Goal: Task Accomplishment & Management: Complete application form

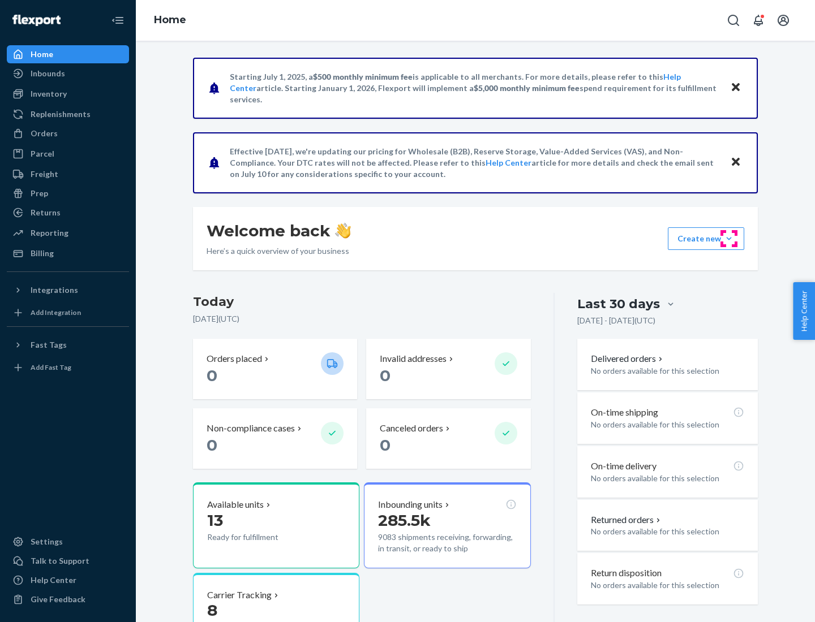
click at [729, 239] on button "Create new Create new inbound Create new order Create new product" at bounding box center [705, 238] width 76 height 23
click at [68, 74] on div "Inbounds" at bounding box center [68, 74] width 120 height 16
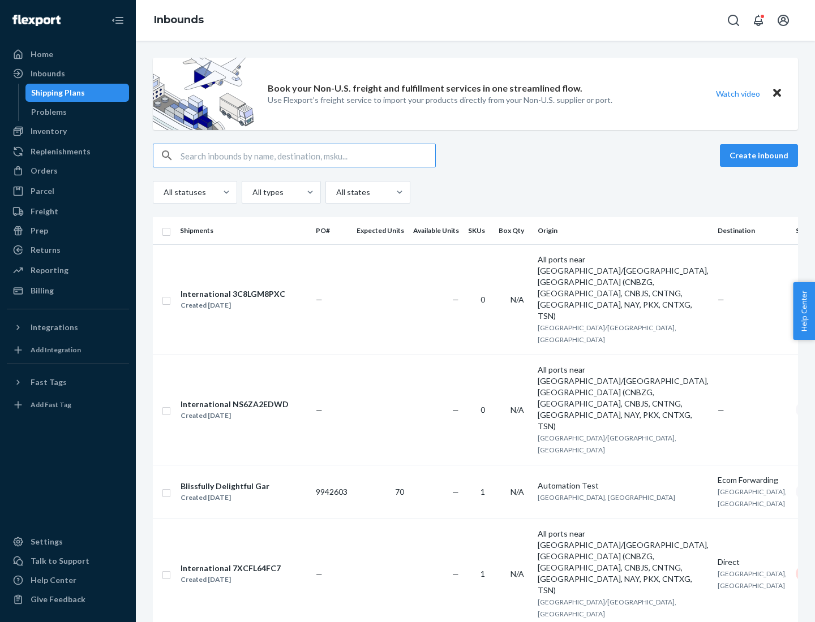
click at [760, 156] on button "Create inbound" at bounding box center [759, 155] width 78 height 23
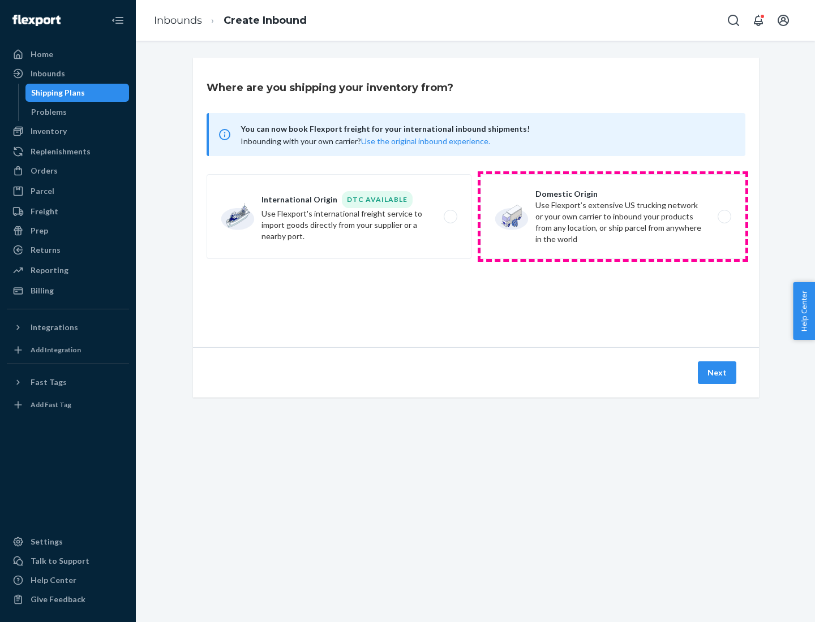
click at [613, 217] on label "Domestic Origin Use Flexport’s extensive US trucking network or your own carrie…" at bounding box center [612, 216] width 265 height 85
click at [723, 217] on input "Domestic Origin Use Flexport’s extensive US trucking network or your own carrie…" at bounding box center [726, 216] width 7 height 7
radio input "true"
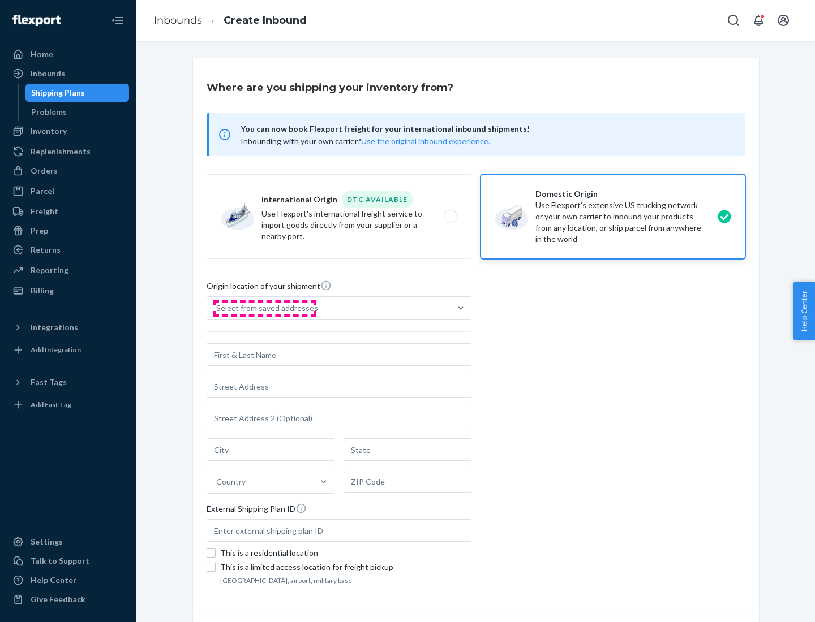
click at [264, 308] on div "Select from saved addresses" at bounding box center [267, 308] width 102 height 11
click at [217, 308] on input "Select from saved addresses" at bounding box center [216, 308] width 1 height 11
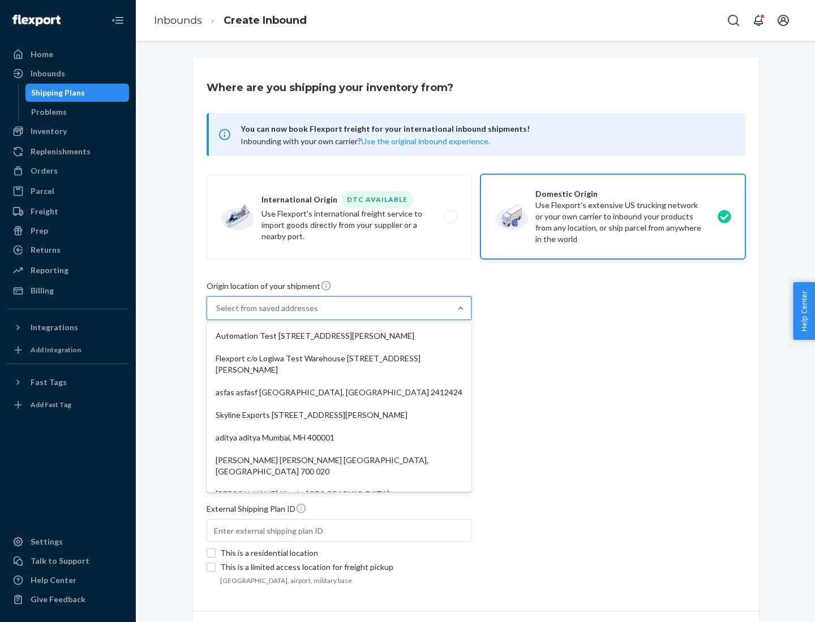
scroll to position [5, 0]
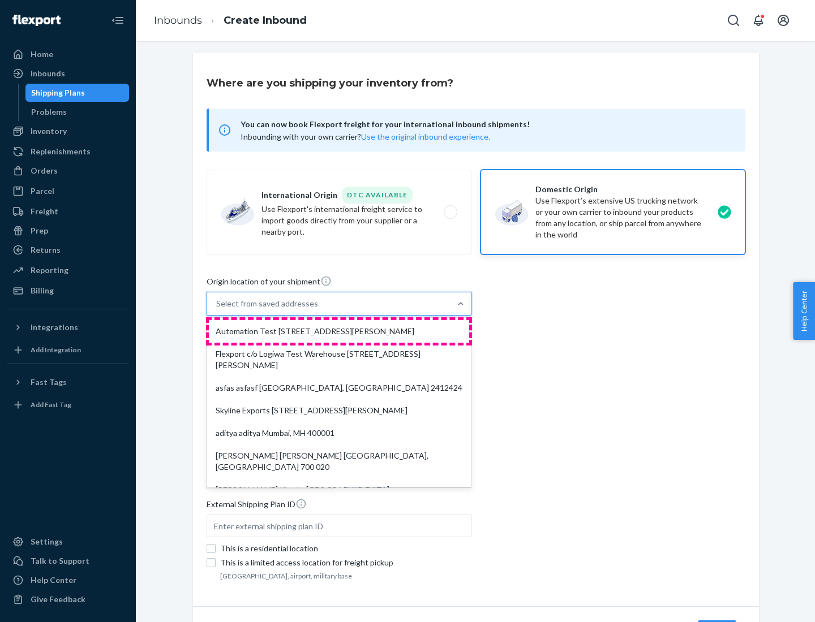
click at [339, 331] on div "Automation Test [STREET_ADDRESS][PERSON_NAME]" at bounding box center [339, 331] width 260 height 23
click at [217, 309] on input "option Automation Test [STREET_ADDRESS][PERSON_NAME]. 9 results available. Use …" at bounding box center [216, 303] width 1 height 11
type input "Automation Test"
type input "9th Floor"
type input "[GEOGRAPHIC_DATA]"
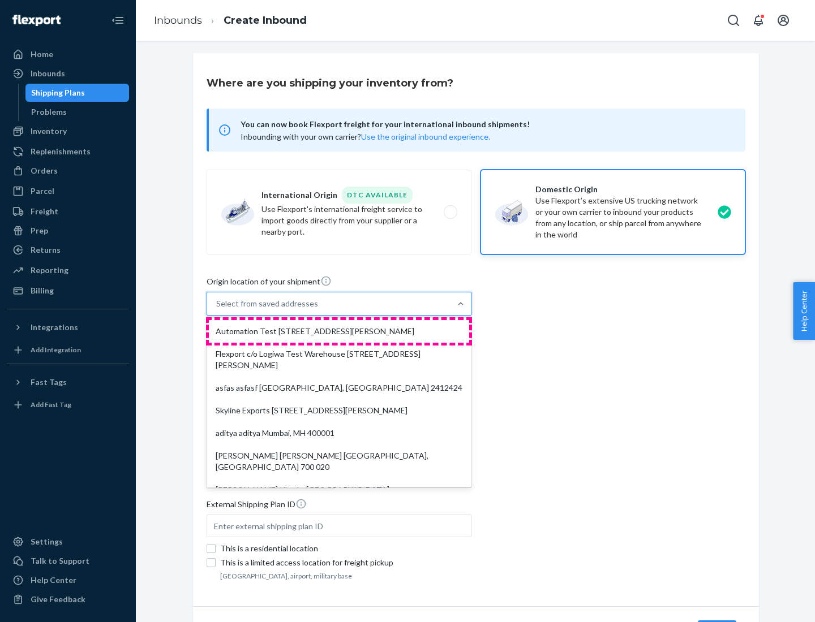
type input "CA"
type input "94104"
type input "[STREET_ADDRESS][PERSON_NAME]"
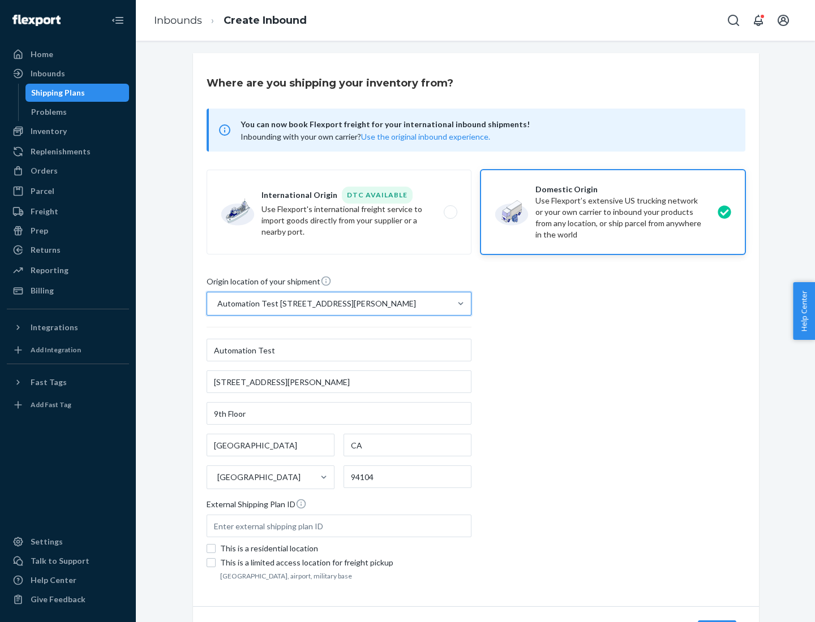
scroll to position [66, 0]
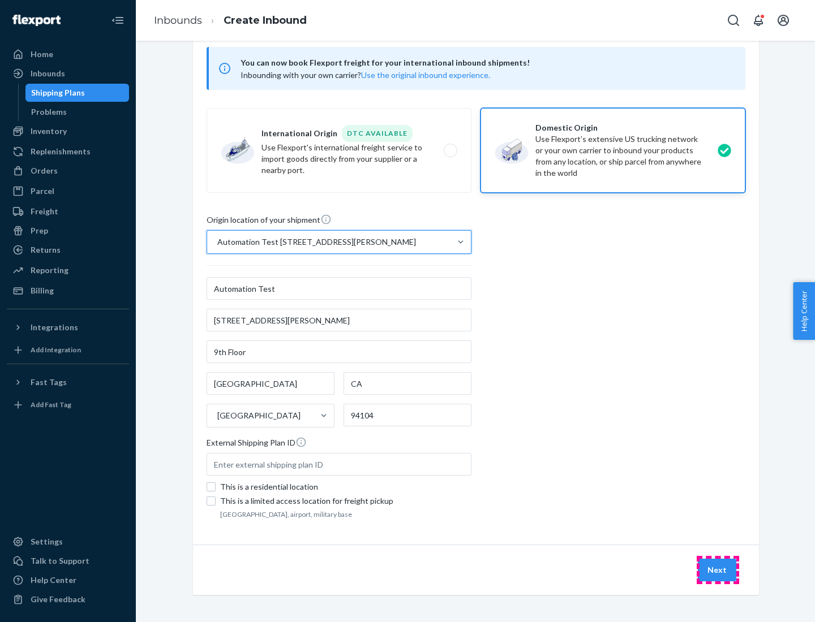
click at [717, 570] on button "Next" at bounding box center [716, 570] width 38 height 23
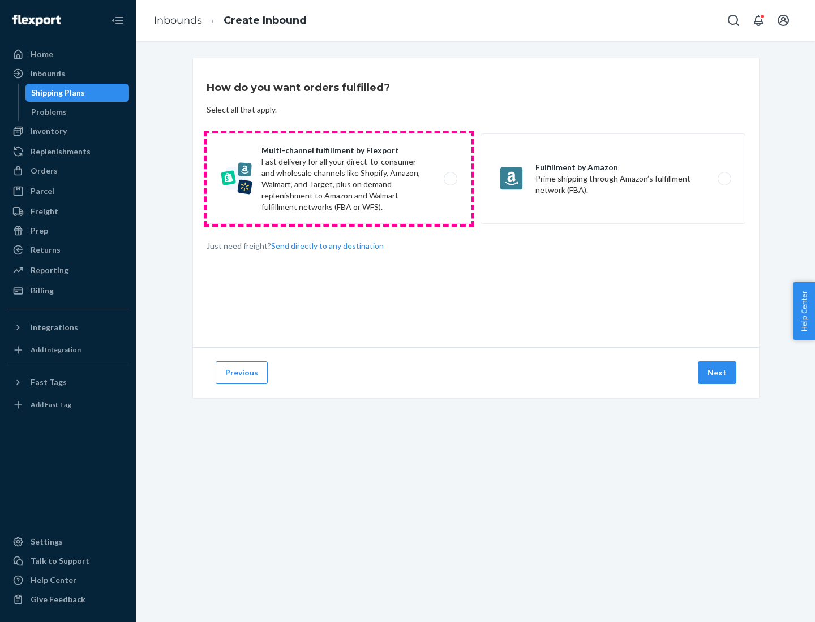
click at [339, 179] on label "Multi-channel fulfillment by Flexport Fast delivery for all your direct-to-cons…" at bounding box center [338, 178] width 265 height 91
click at [450, 179] on input "Multi-channel fulfillment by Flexport Fast delivery for all your direct-to-cons…" at bounding box center [453, 178] width 7 height 7
radio input "true"
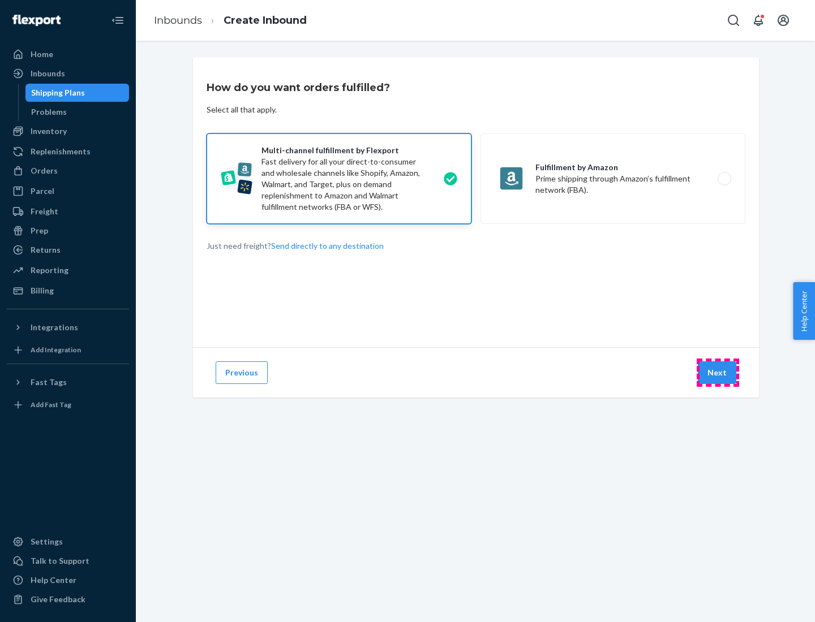
click at [717, 373] on button "Next" at bounding box center [716, 372] width 38 height 23
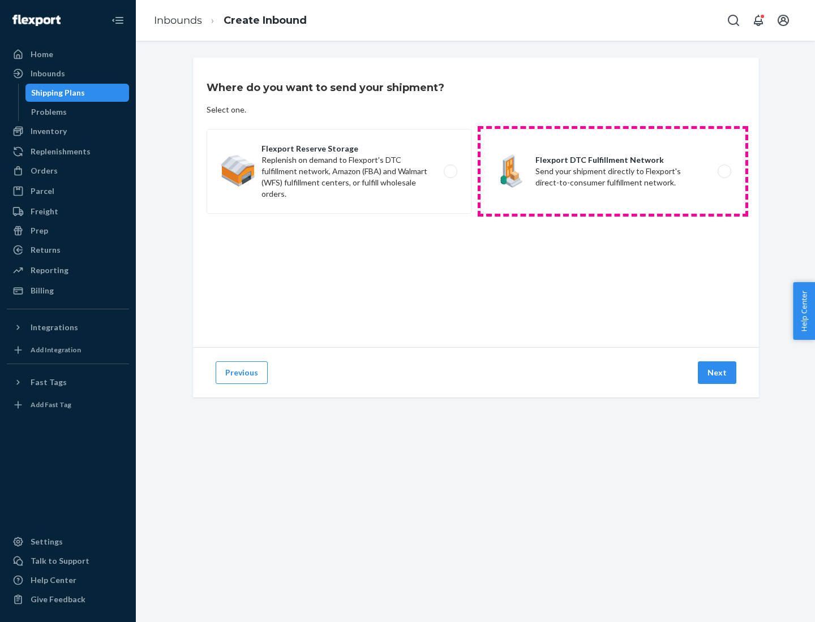
click at [613, 171] on label "Flexport DTC Fulfillment Network Send your shipment directly to Flexport's dire…" at bounding box center [612, 171] width 265 height 85
click at [723, 171] on input "Flexport DTC Fulfillment Network Send your shipment directly to Flexport's dire…" at bounding box center [726, 171] width 7 height 7
radio input "true"
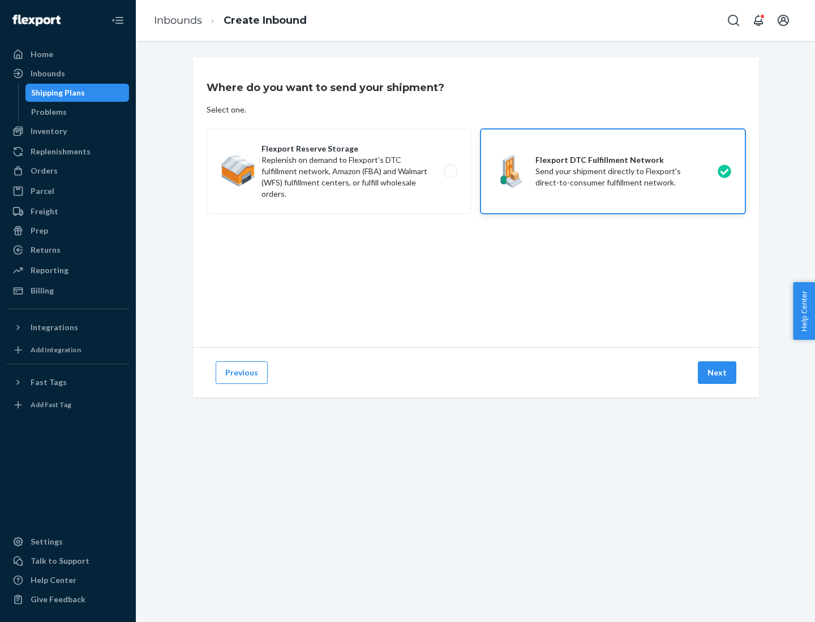
click at [717, 373] on button "Next" at bounding box center [716, 372] width 38 height 23
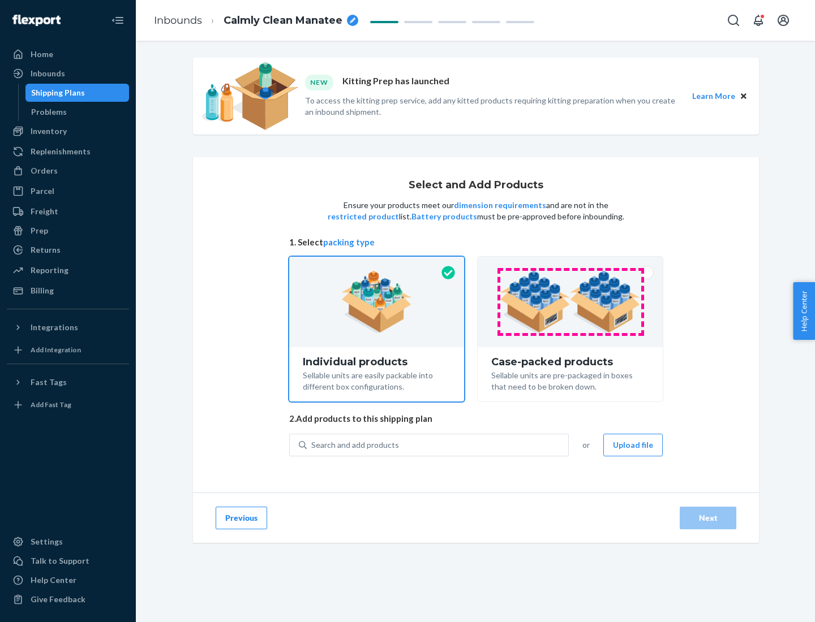
click at [570, 302] on img at bounding box center [569, 302] width 141 height 62
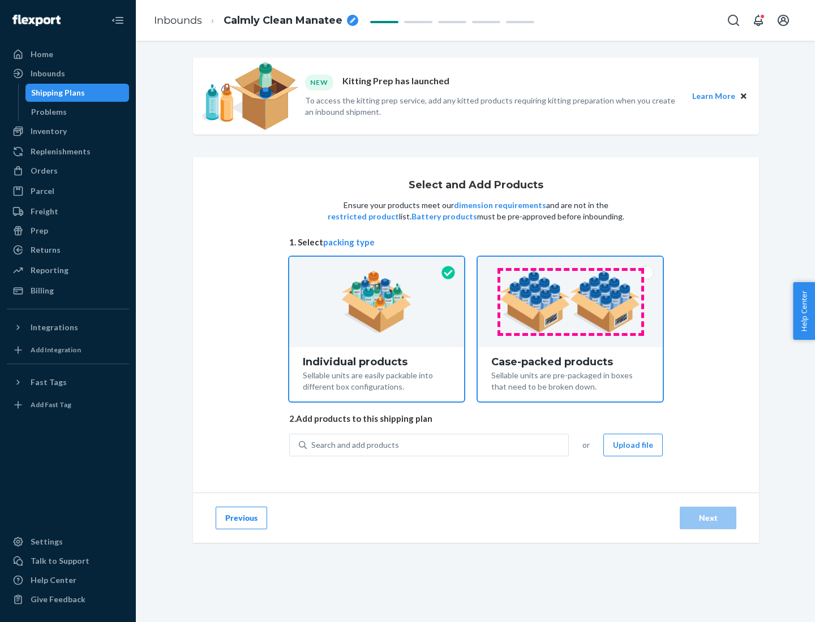
click at [570, 264] on input "Case-packed products Sellable units are pre-packaged in boxes that need to be b…" at bounding box center [569, 260] width 7 height 7
radio input "true"
radio input "false"
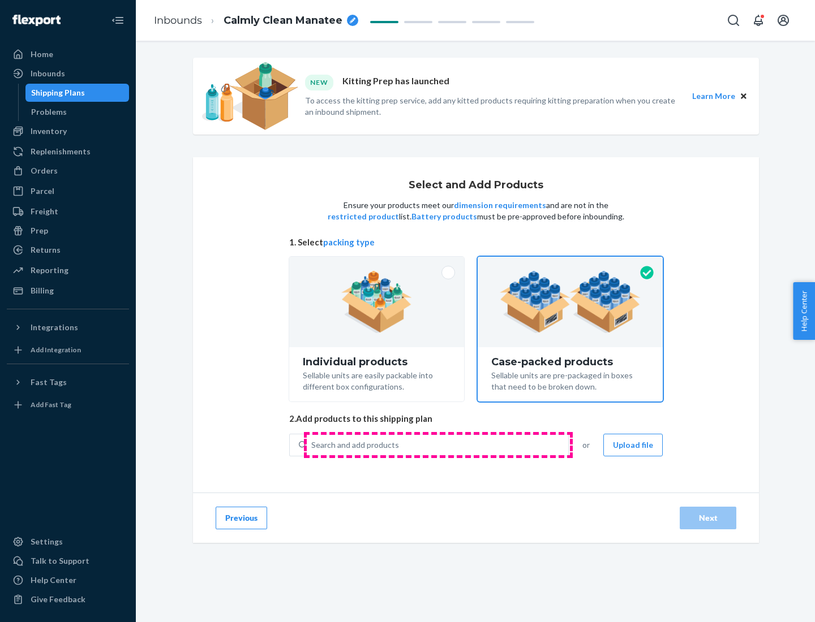
click at [438, 445] on div "Search and add products" at bounding box center [437, 445] width 261 height 20
click at [312, 445] on input "Search and add products" at bounding box center [311, 445] width 1 height 11
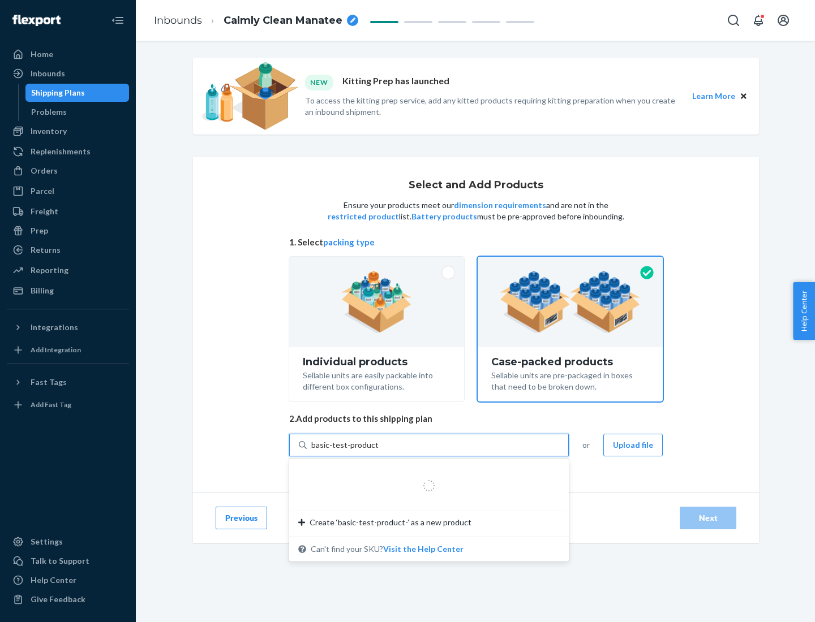
type input "basic-test-product-1"
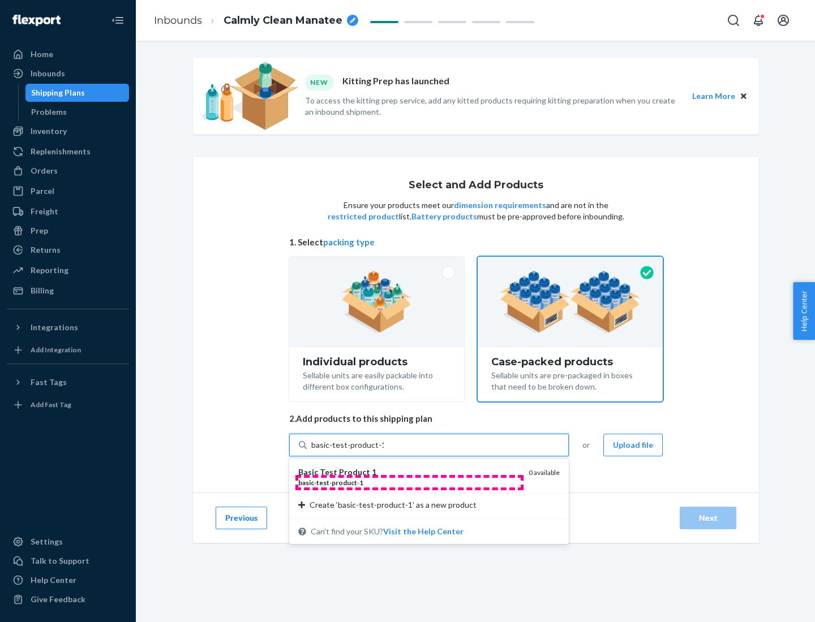
click at [409, 483] on div "basic - test - product - 1" at bounding box center [408, 483] width 221 height 10
click at [384, 451] on input "basic-test-product-1" at bounding box center [347, 445] width 72 height 11
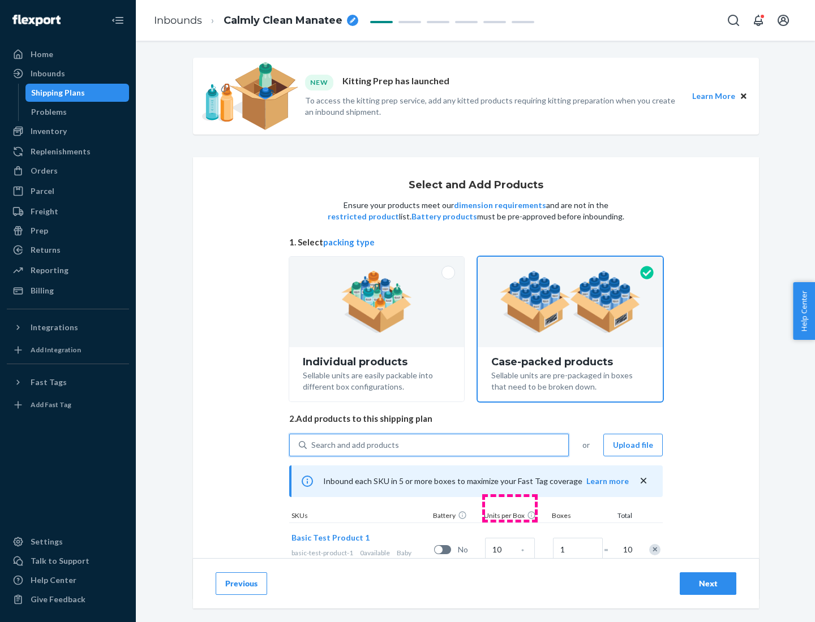
scroll to position [41, 0]
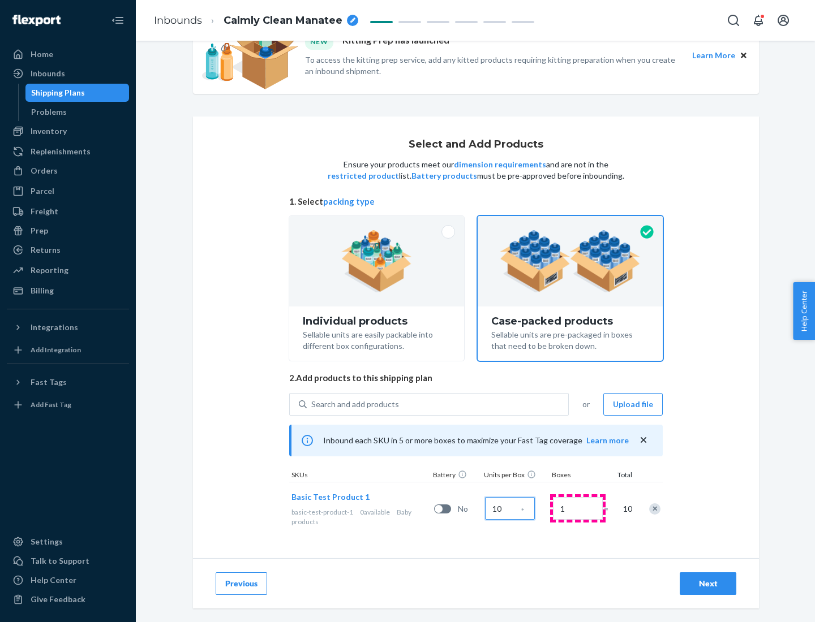
type input "10"
type input "7"
click at [708, 584] on div "Next" at bounding box center [707, 583] width 37 height 11
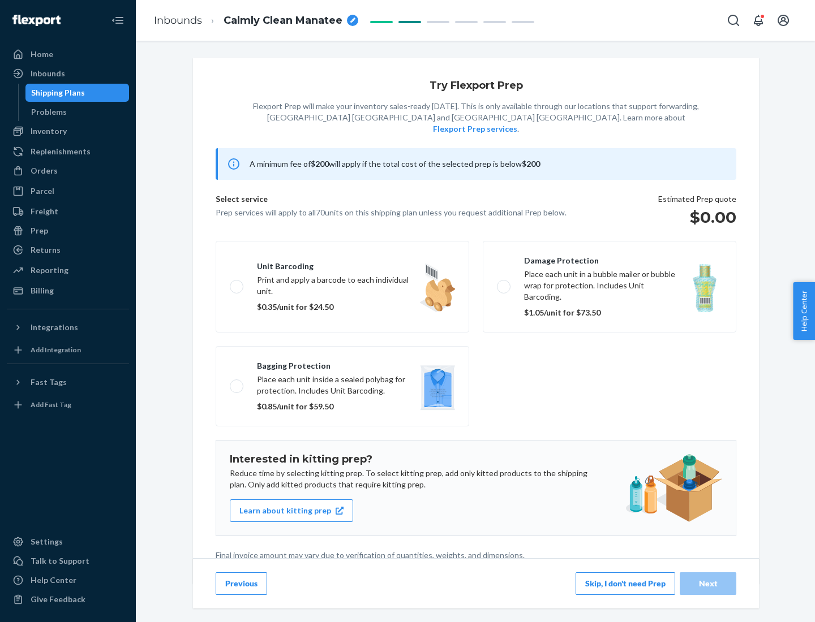
scroll to position [3, 0]
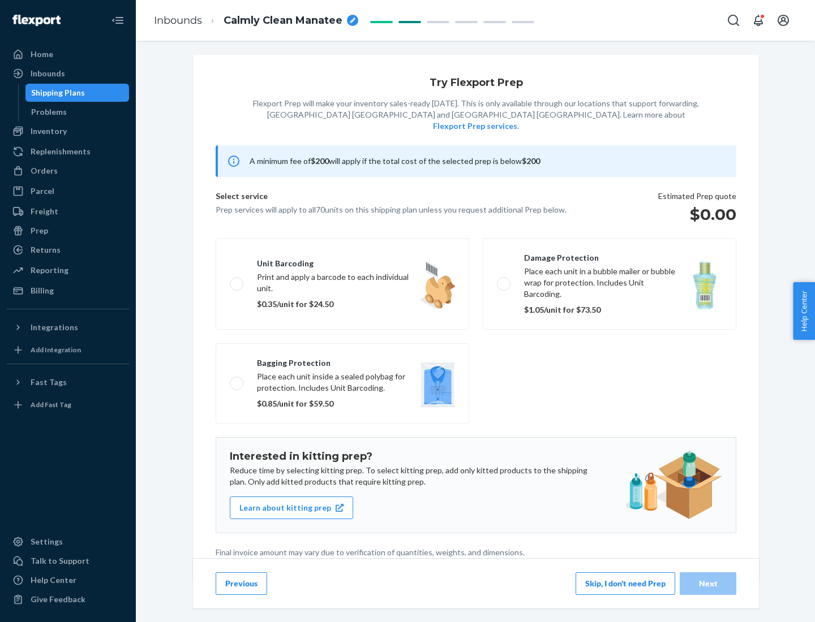
click at [342, 360] on label "Bagging protection Place each unit inside a sealed polybag for protection. Incl…" at bounding box center [342, 383] width 253 height 80
click at [237, 380] on input "Bagging protection Place each unit inside a sealed polybag for protection. Incl…" at bounding box center [233, 383] width 7 height 7
checkbox input "true"
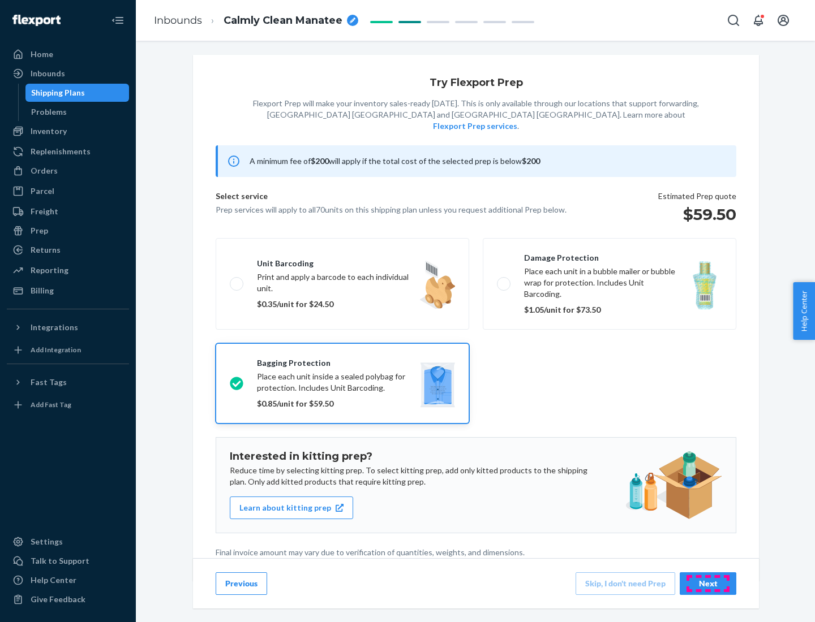
click at [708, 583] on div "Next" at bounding box center [707, 583] width 37 height 11
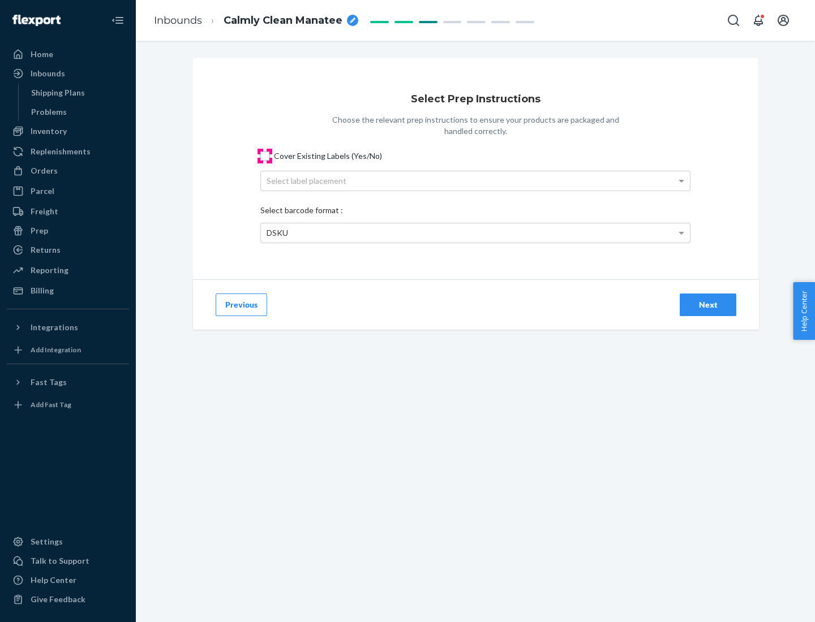
click at [265, 156] on input "Cover Existing Labels (Yes/No)" at bounding box center [264, 156] width 9 height 9
checkbox input "true"
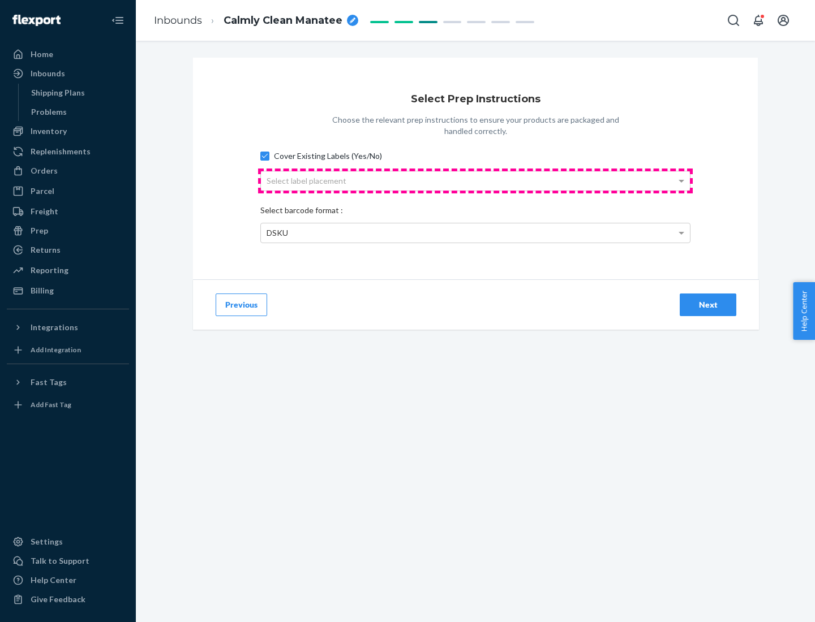
click at [475, 180] on div "Select label placement" at bounding box center [475, 180] width 429 height 19
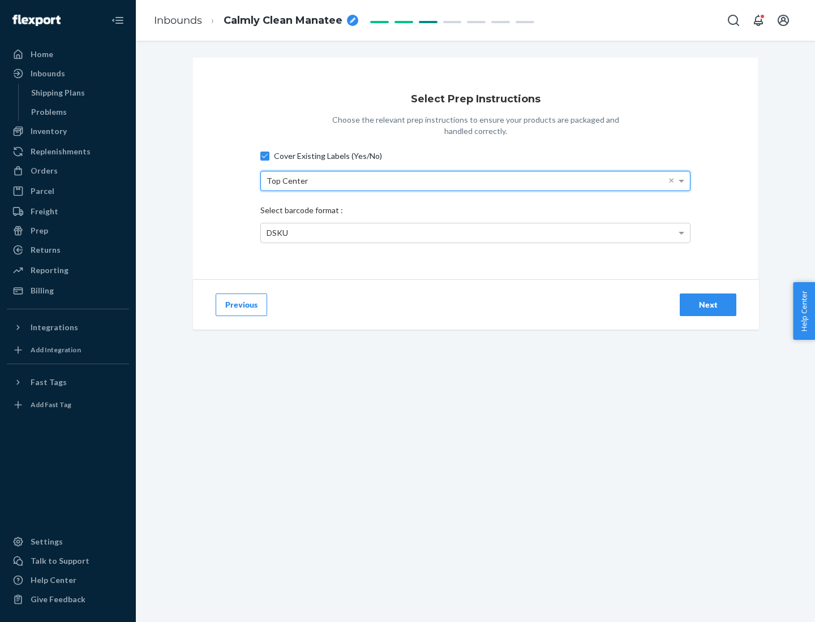
click at [475, 232] on div "DSKU" at bounding box center [475, 232] width 429 height 19
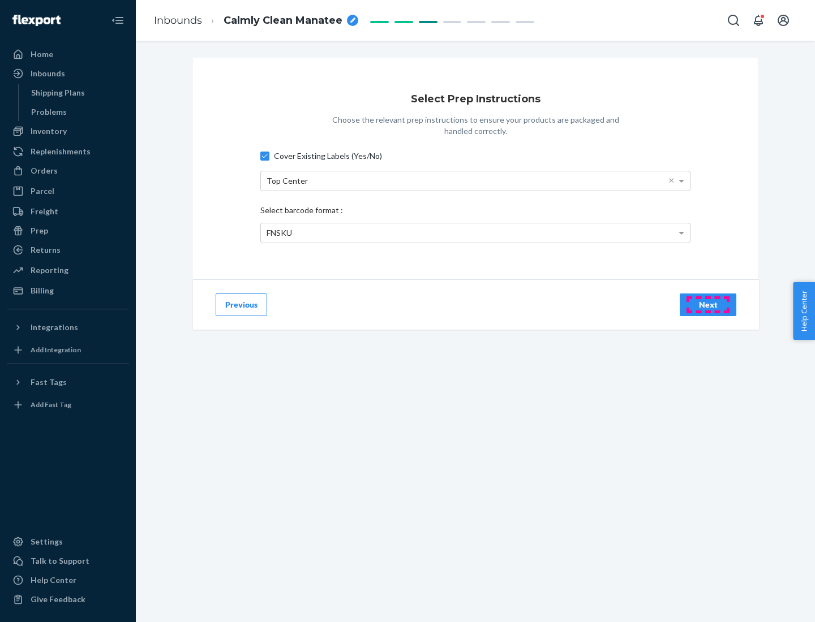
click at [708, 304] on div "Next" at bounding box center [707, 304] width 37 height 11
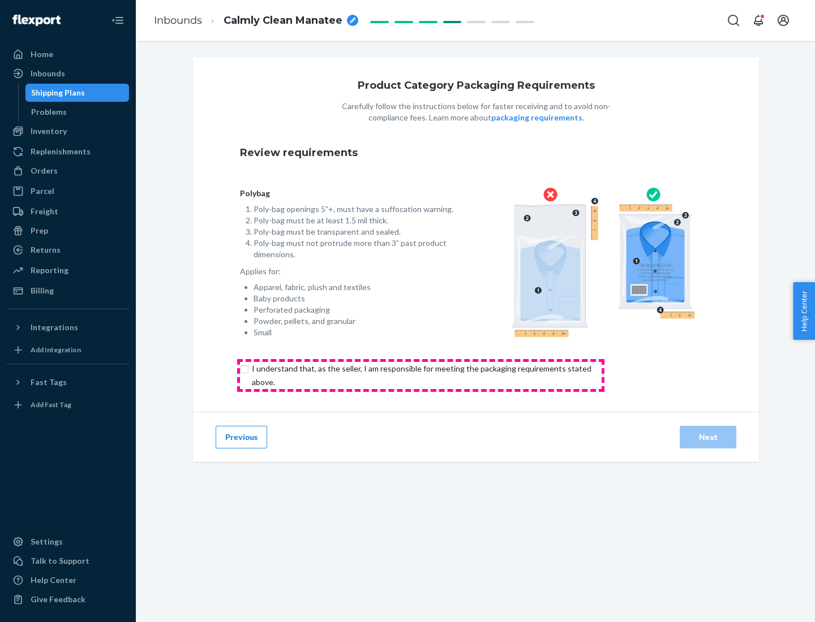
click at [420, 375] on input "checkbox" at bounding box center [428, 375] width 376 height 27
checkbox input "true"
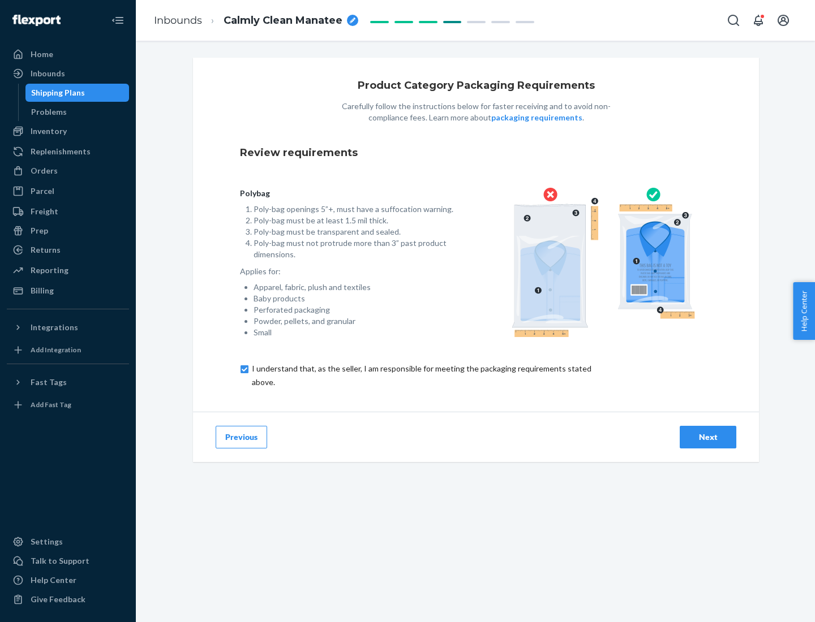
click at [708, 437] on div "Next" at bounding box center [707, 437] width 37 height 11
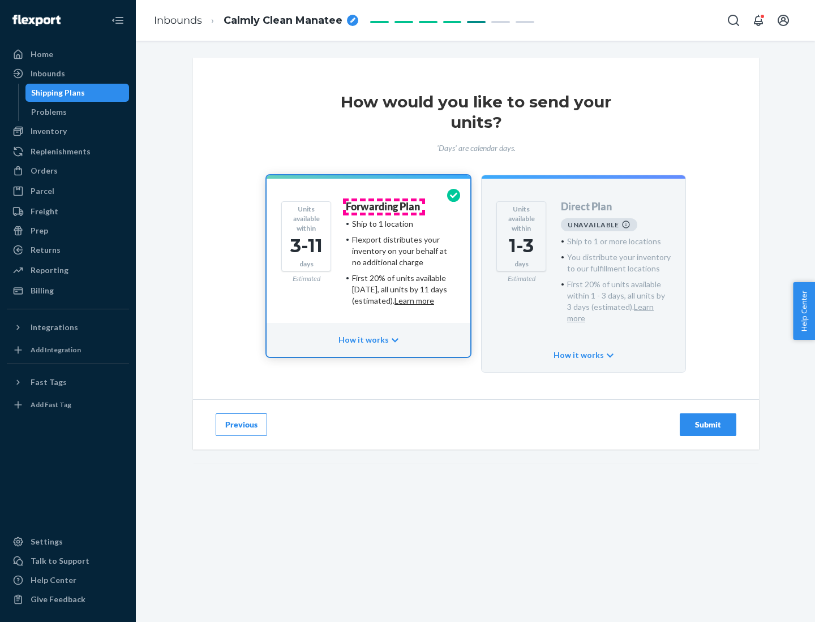
click at [384, 206] on h4 "Forwarding Plan" at bounding box center [383, 206] width 74 height 11
click at [708, 419] on div "Submit" at bounding box center [707, 424] width 37 height 11
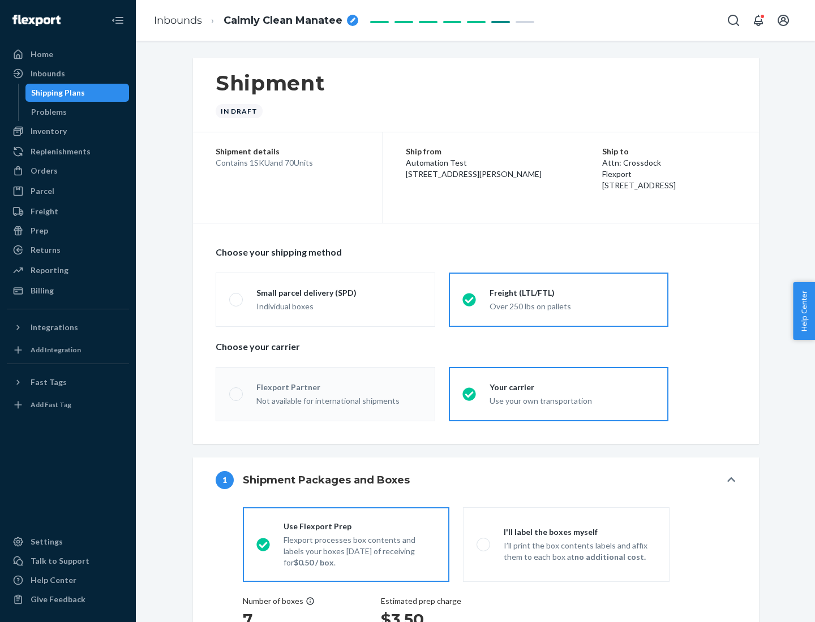
radio input "true"
radio input "false"
radio input "true"
radio input "false"
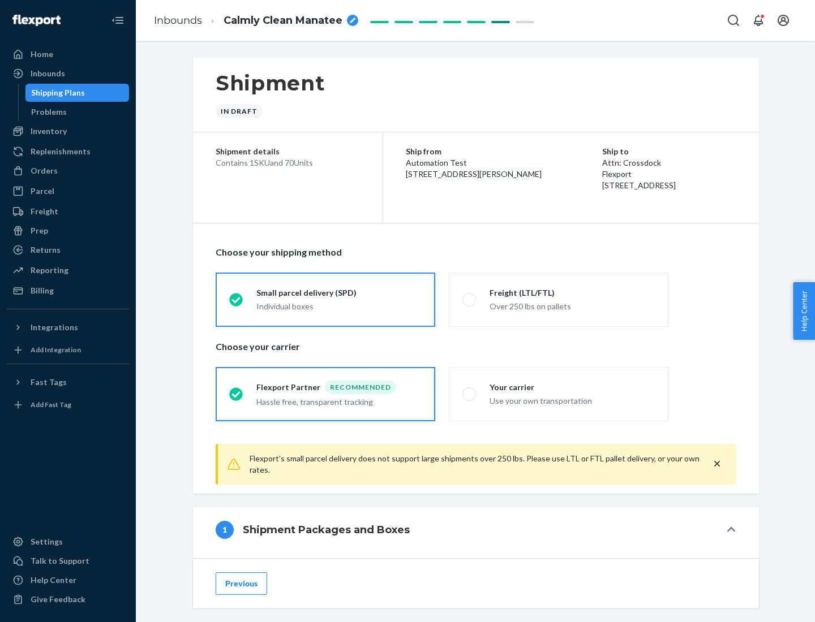
click at [339, 306] on div "Individual boxes" at bounding box center [338, 306] width 165 height 11
click at [236, 303] on input "Small parcel delivery (SPD) Individual boxes" at bounding box center [232, 299] width 7 height 7
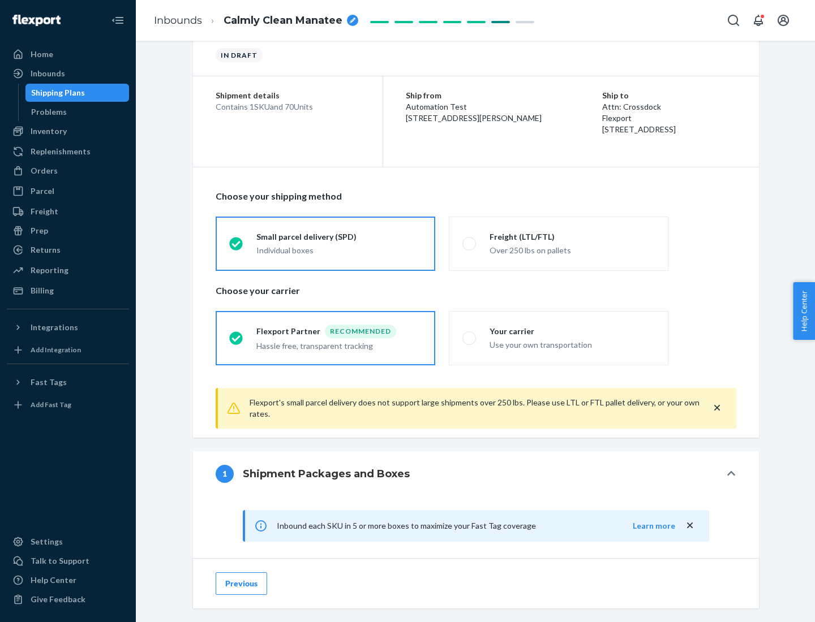
click at [339, 331] on div "Recommended" at bounding box center [360, 332] width 71 height 14
click at [236, 334] on input "Flexport Partner Recommended Hassle free, transparent tracking" at bounding box center [232, 337] width 7 height 7
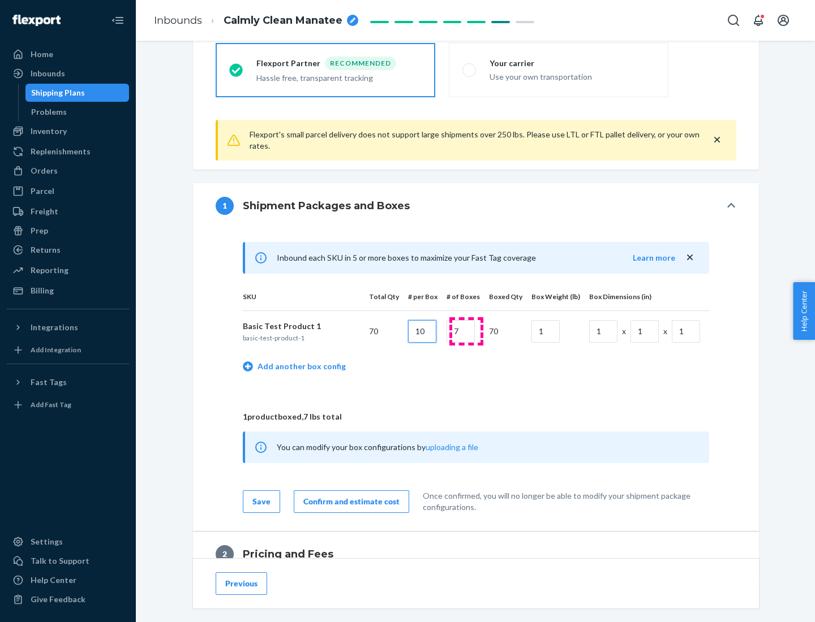
type input "10"
type input "7"
type input "1"
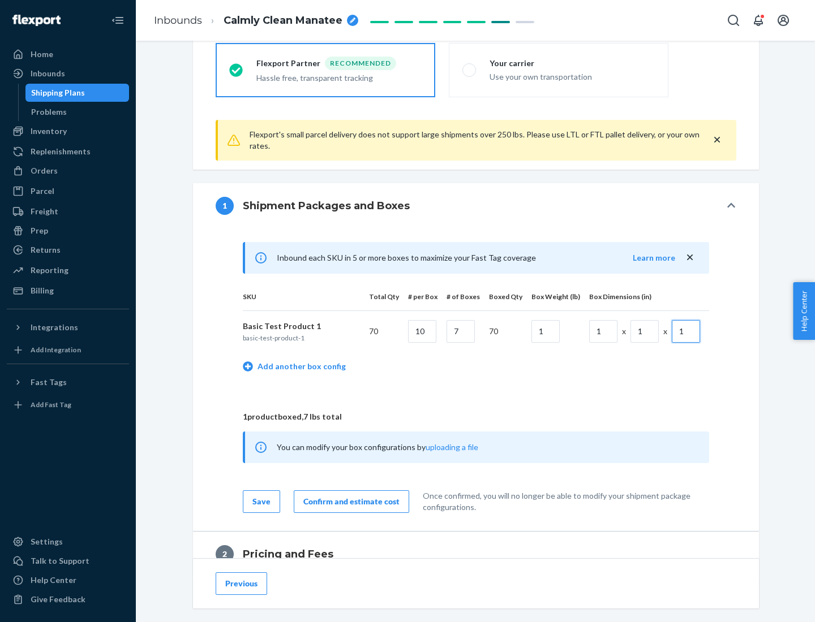
scroll to position [494, 0]
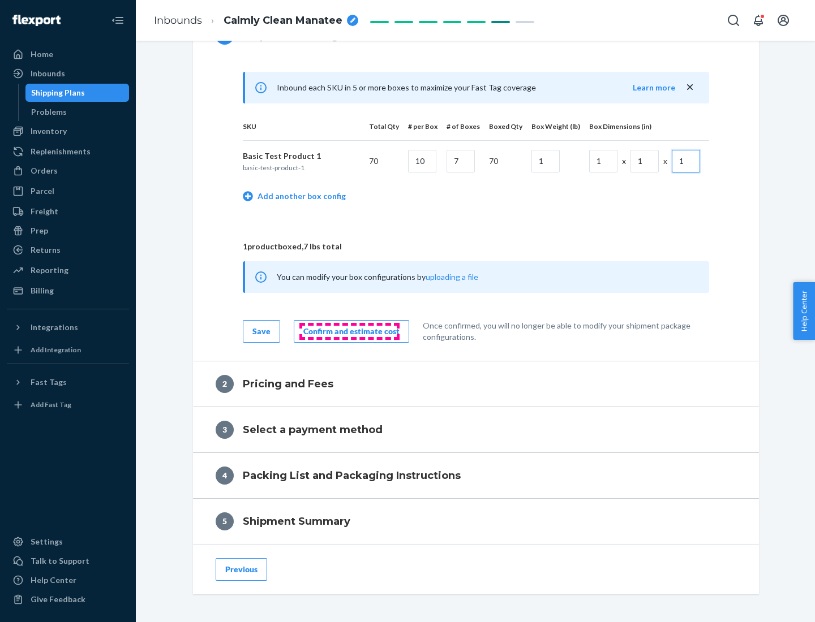
type input "1"
click at [349, 331] on div "Confirm and estimate cost" at bounding box center [351, 331] width 96 height 11
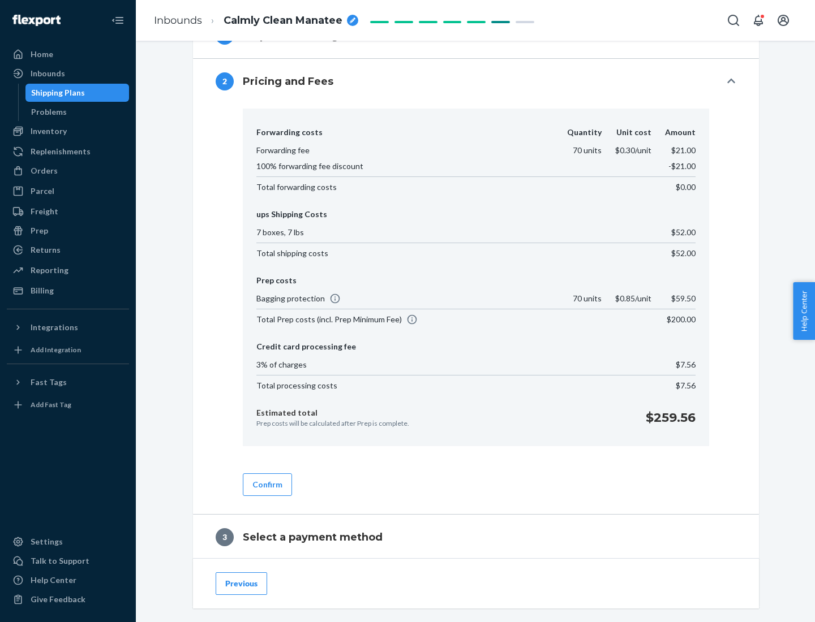
scroll to position [648, 0]
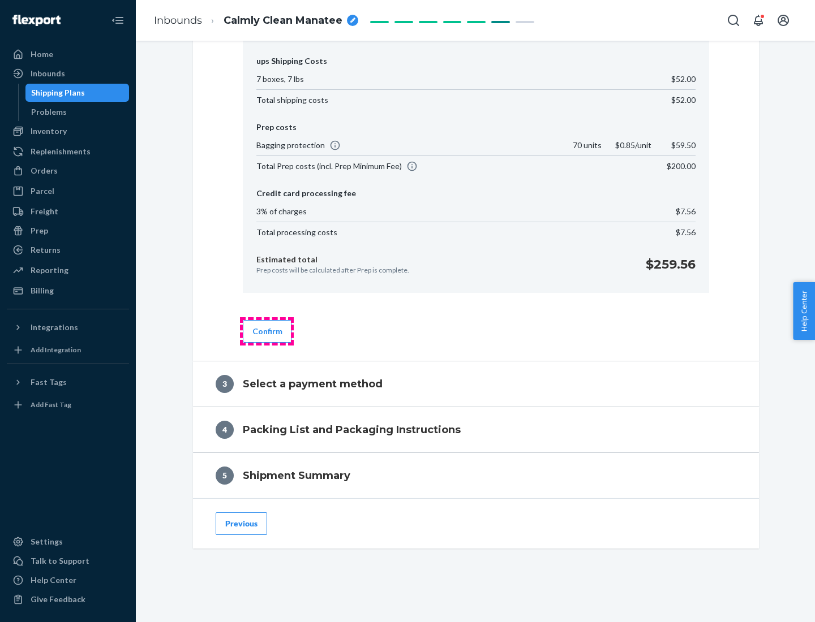
click at [266, 331] on button "Confirm" at bounding box center [267, 331] width 49 height 23
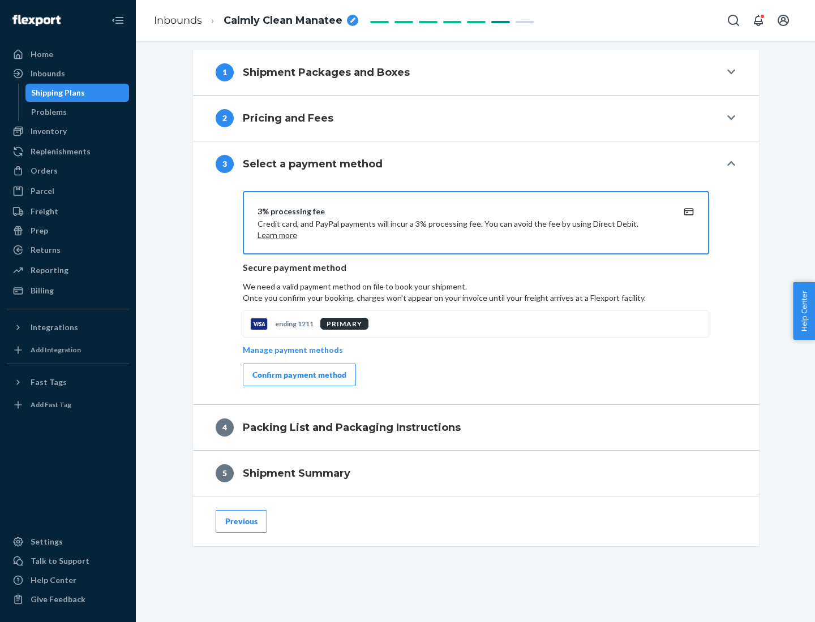
scroll to position [458, 0]
click at [298, 375] on div "Confirm payment method" at bounding box center [299, 374] width 94 height 11
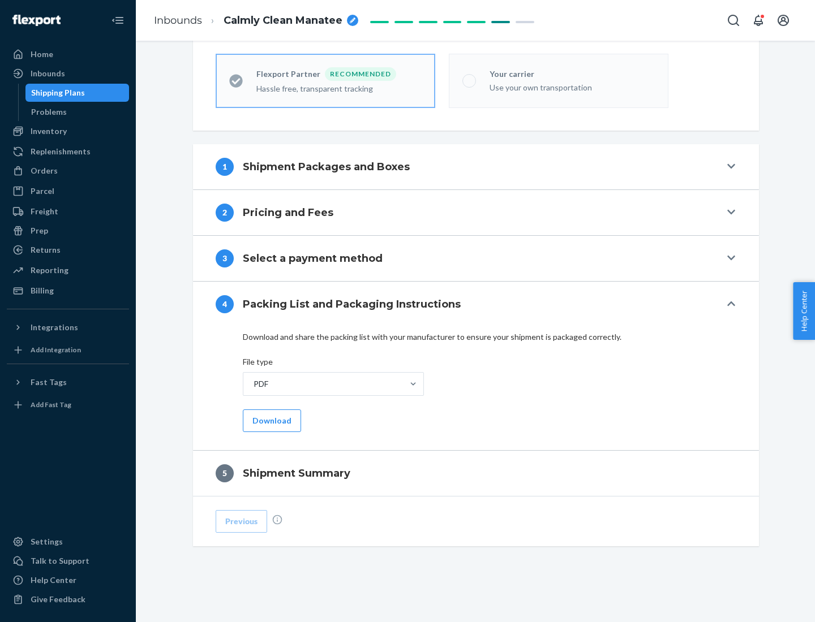
scroll to position [313, 0]
click at [270, 420] on button "Download" at bounding box center [272, 421] width 58 height 23
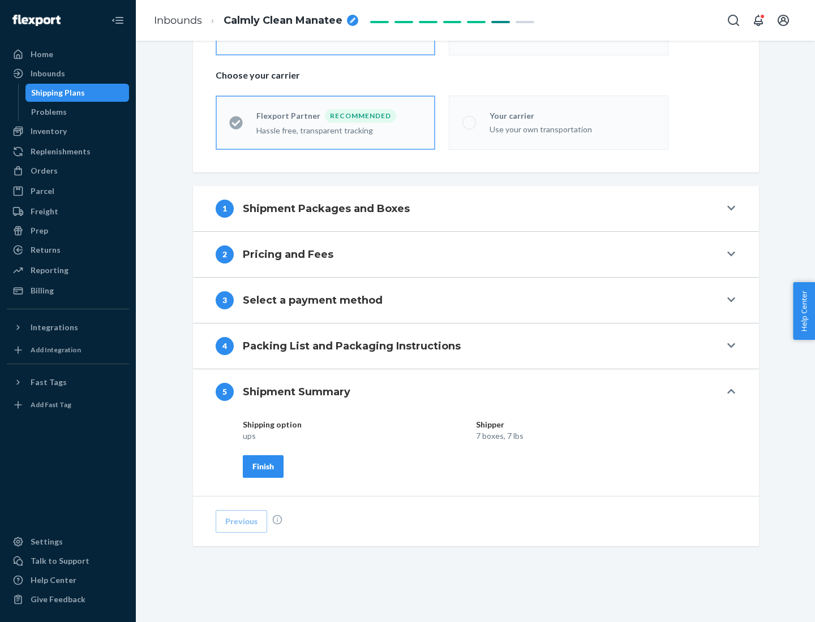
scroll to position [272, 0]
